Goal: Task Accomplishment & Management: Manage account settings

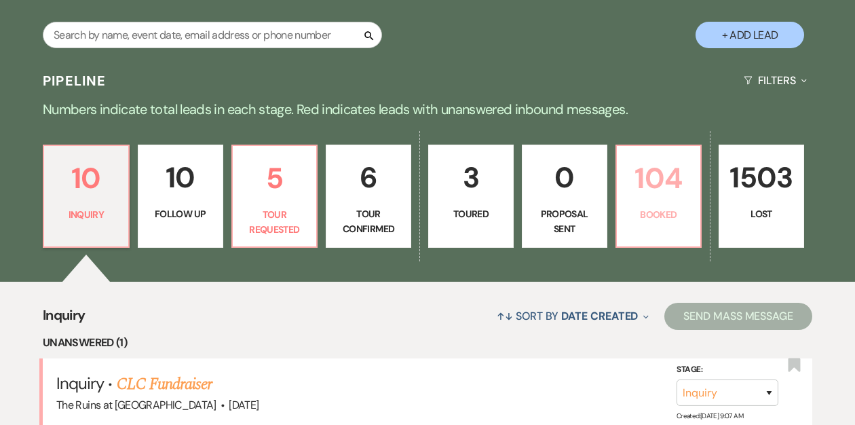
click at [645, 201] on p "104" at bounding box center [659, 177] width 68 height 45
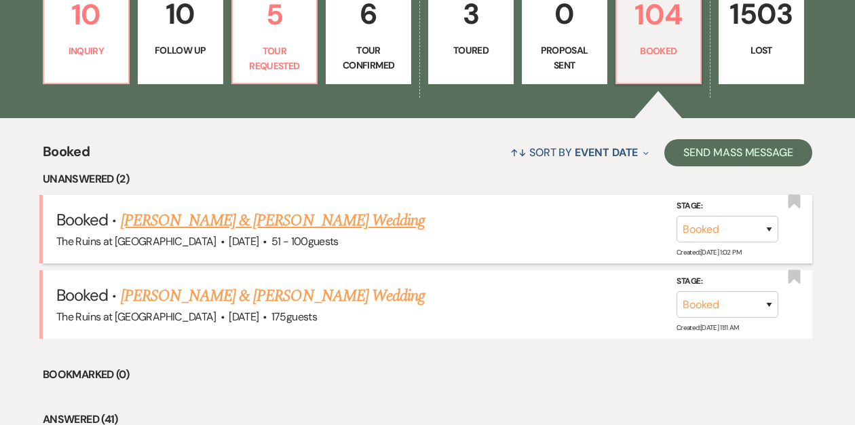
scroll to position [280, 0]
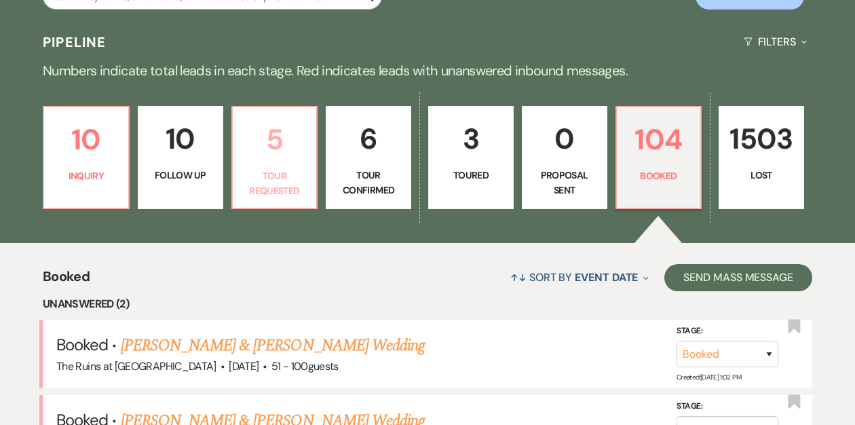
click at [274, 181] on p "Tour Requested" at bounding box center [275, 183] width 68 height 31
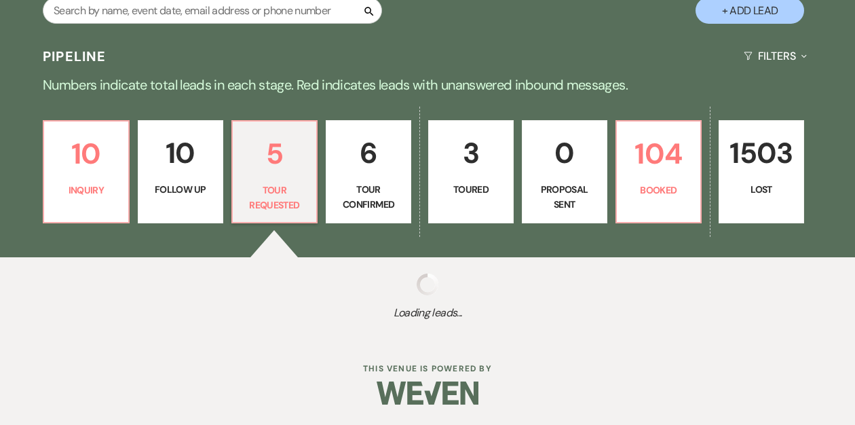
select select "2"
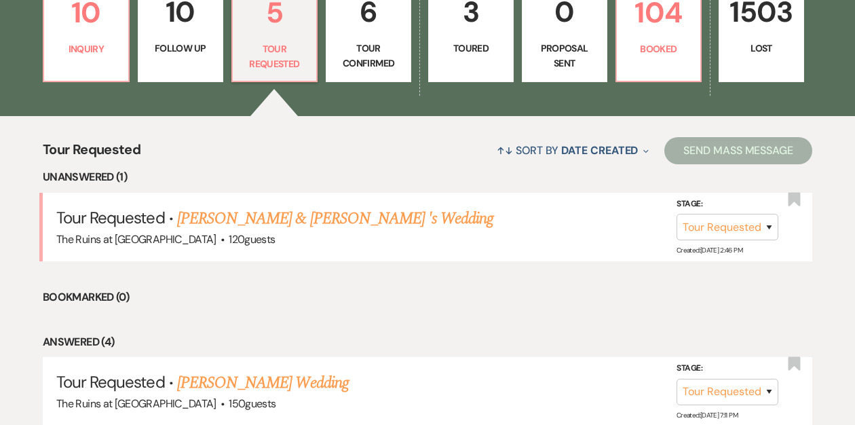
scroll to position [413, 0]
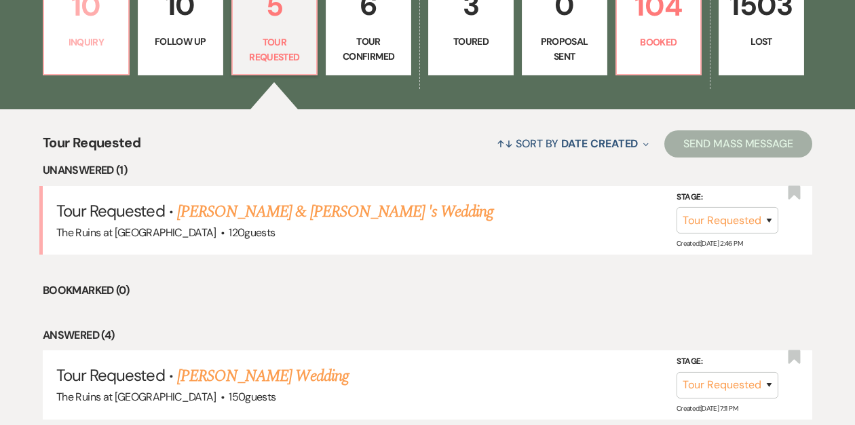
click at [101, 67] on link "10 Inquiry" at bounding box center [86, 23] width 87 height 103
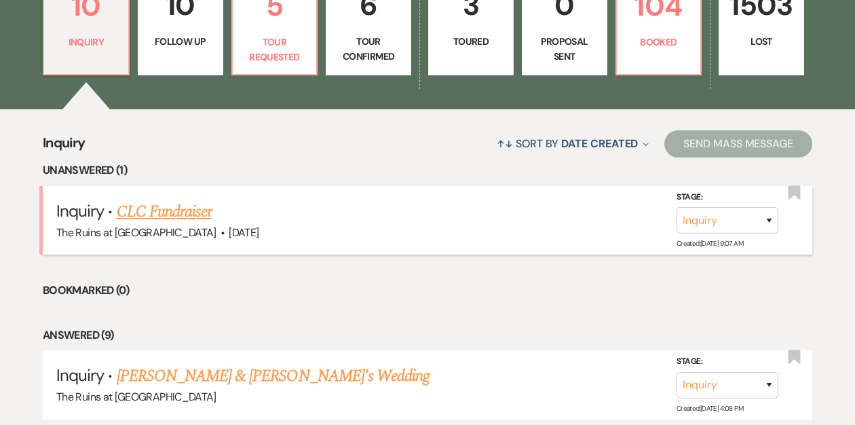
click at [149, 216] on link "CLC Fundraiser" at bounding box center [165, 212] width 96 height 24
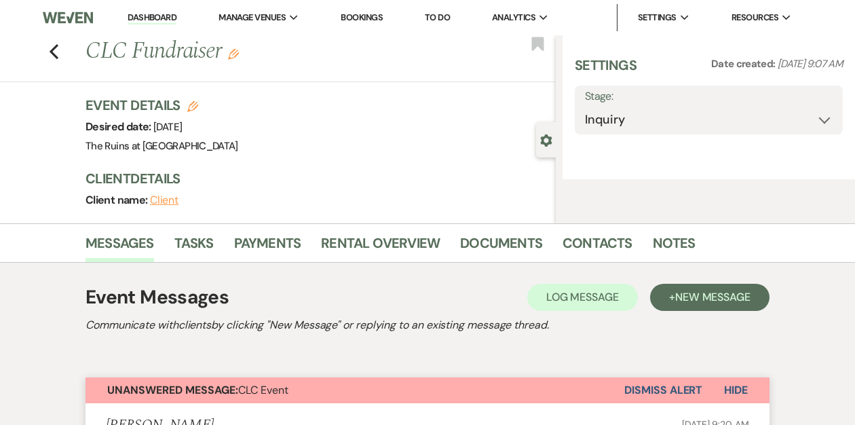
select select "20"
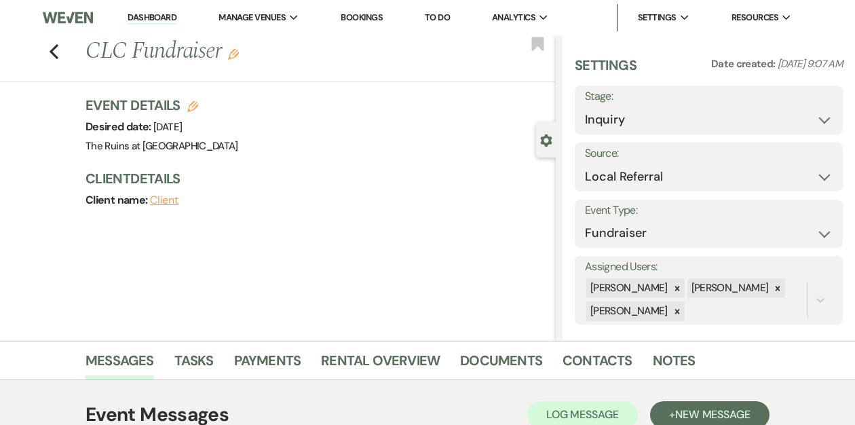
click at [135, 17] on link "Dashboard" at bounding box center [152, 18] width 49 height 13
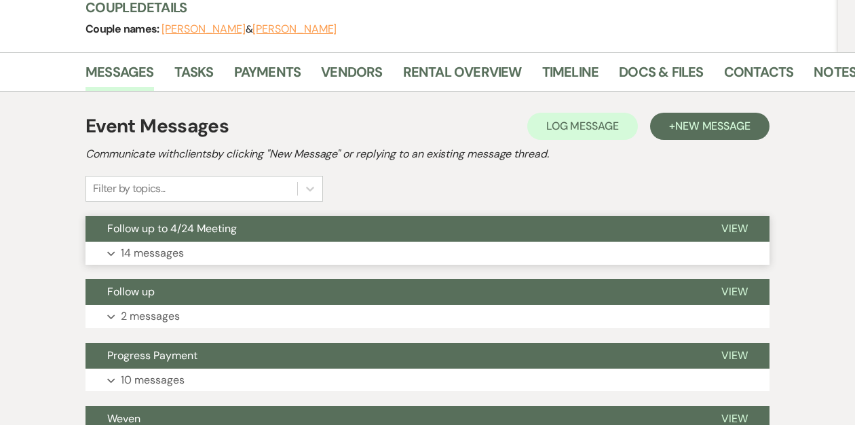
click at [314, 223] on button "Follow up to 4/24 Meeting" at bounding box center [393, 229] width 614 height 26
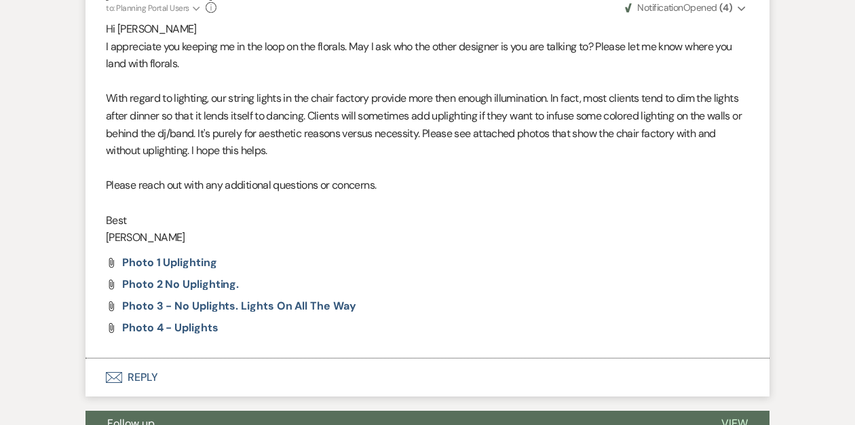
scroll to position [4718, 0]
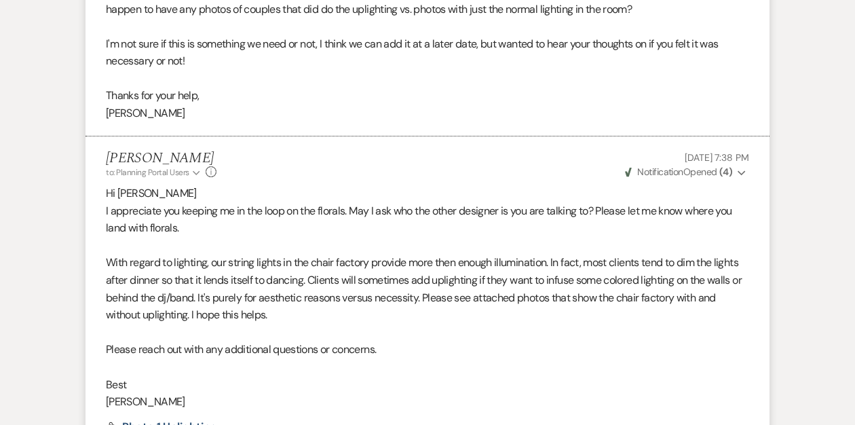
click at [744, 174] on icon "Expand" at bounding box center [742, 173] width 8 height 10
click at [563, 185] on p "Hi [PERSON_NAME]" at bounding box center [427, 194] width 643 height 18
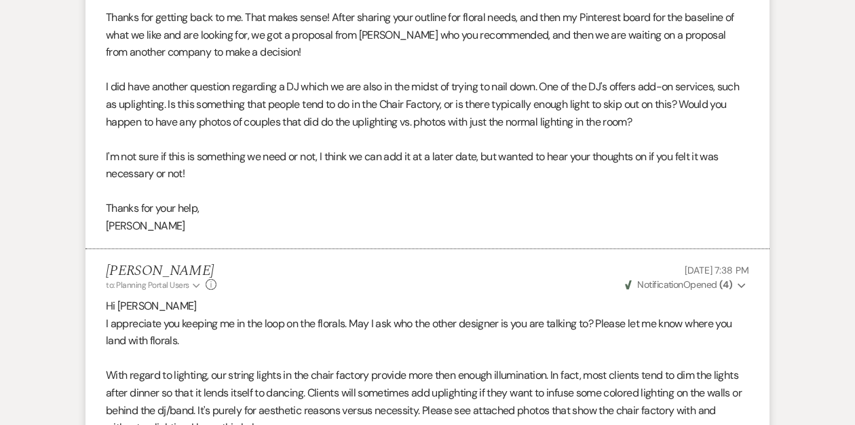
scroll to position [4479, 0]
